Goal: Go to known website: Access a specific website the user already knows

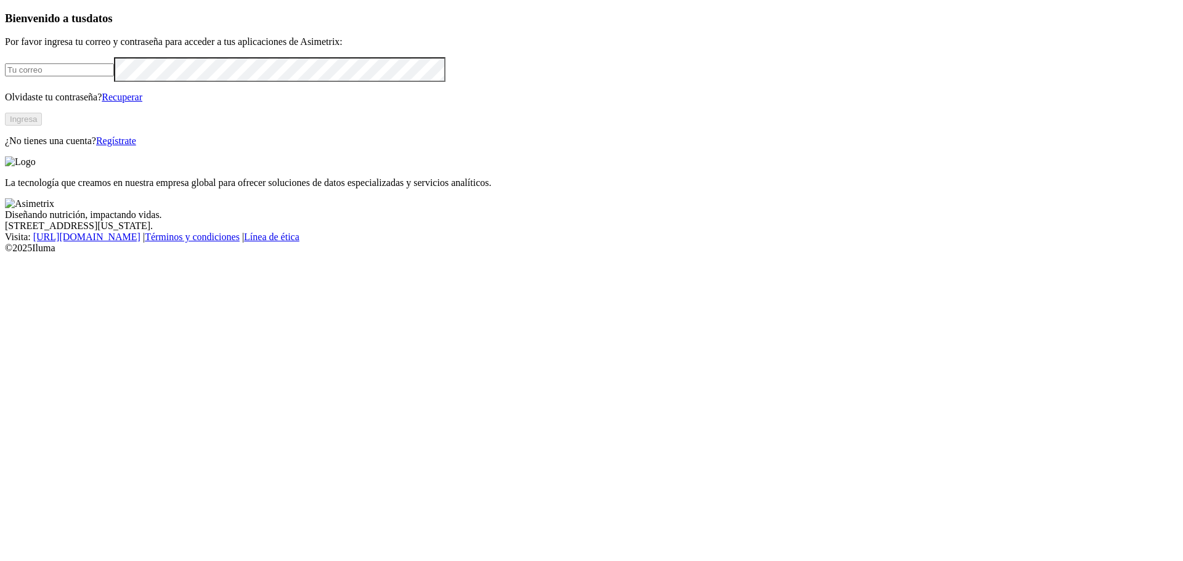
type input "[EMAIL_ADDRESS][DOMAIN_NAME]"
click at [42, 126] on button "Ingresa" at bounding box center [23, 119] width 37 height 13
